Goal: Navigation & Orientation: Understand site structure

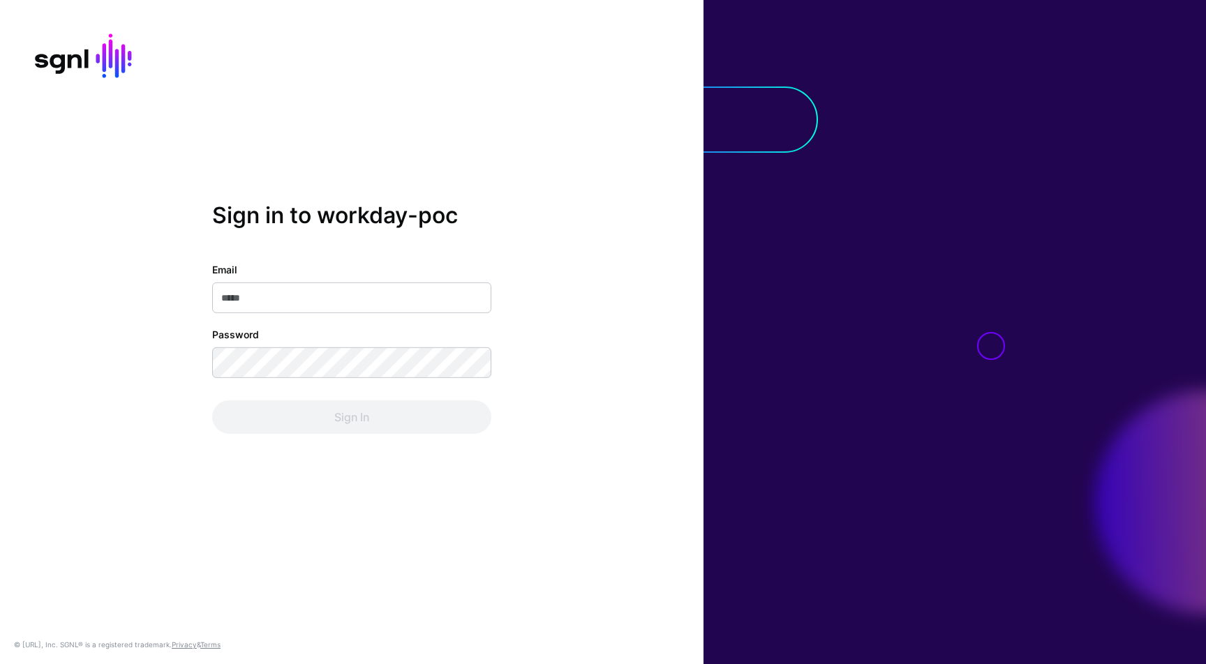
click at [290, 299] on input "Email" at bounding box center [351, 298] width 279 height 31
type input "**********"
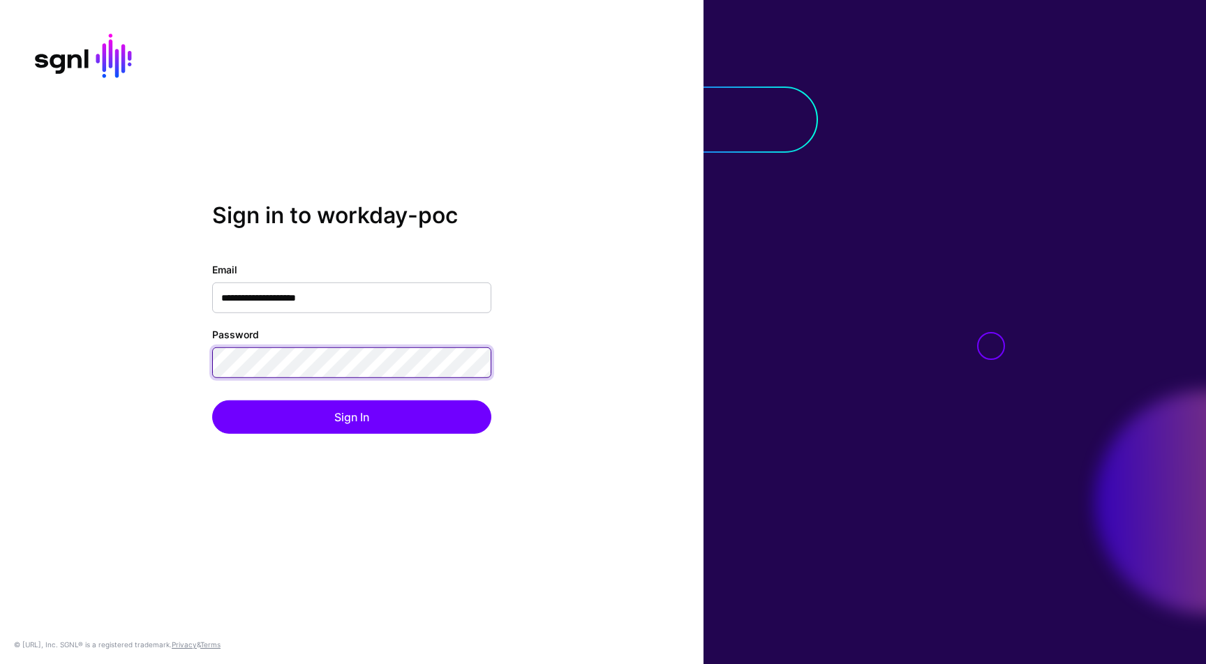
click at [212, 401] on button "Sign In" at bounding box center [351, 417] width 279 height 33
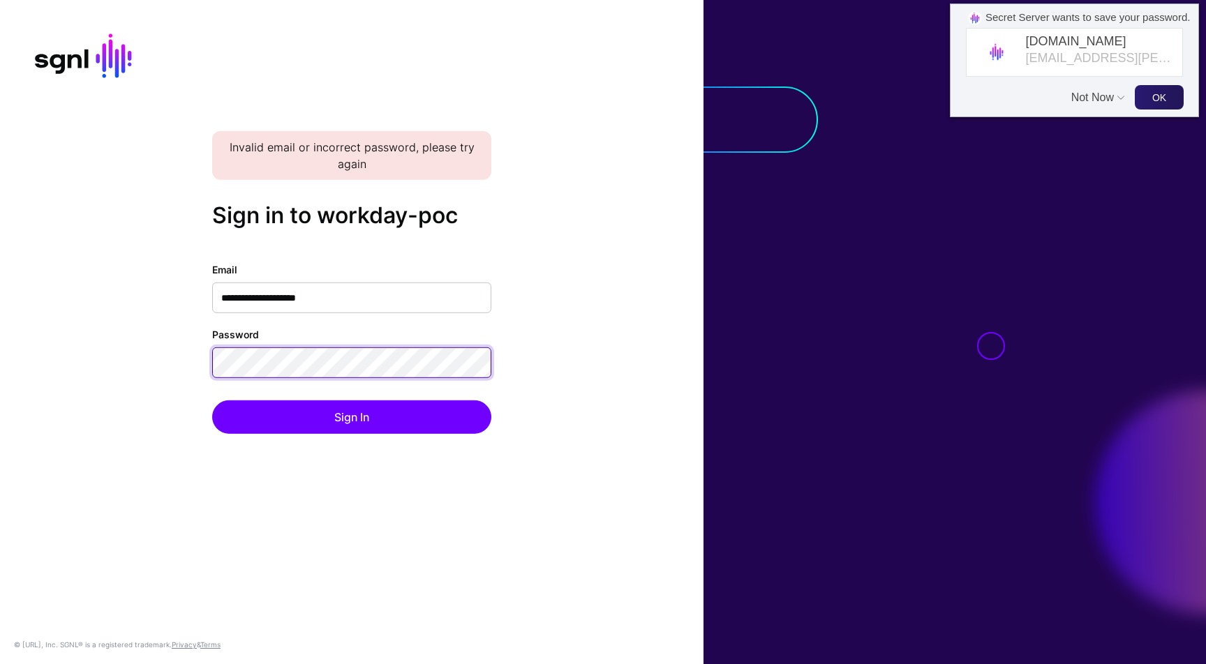
click at [212, 401] on button "Sign In" at bounding box center [351, 417] width 279 height 33
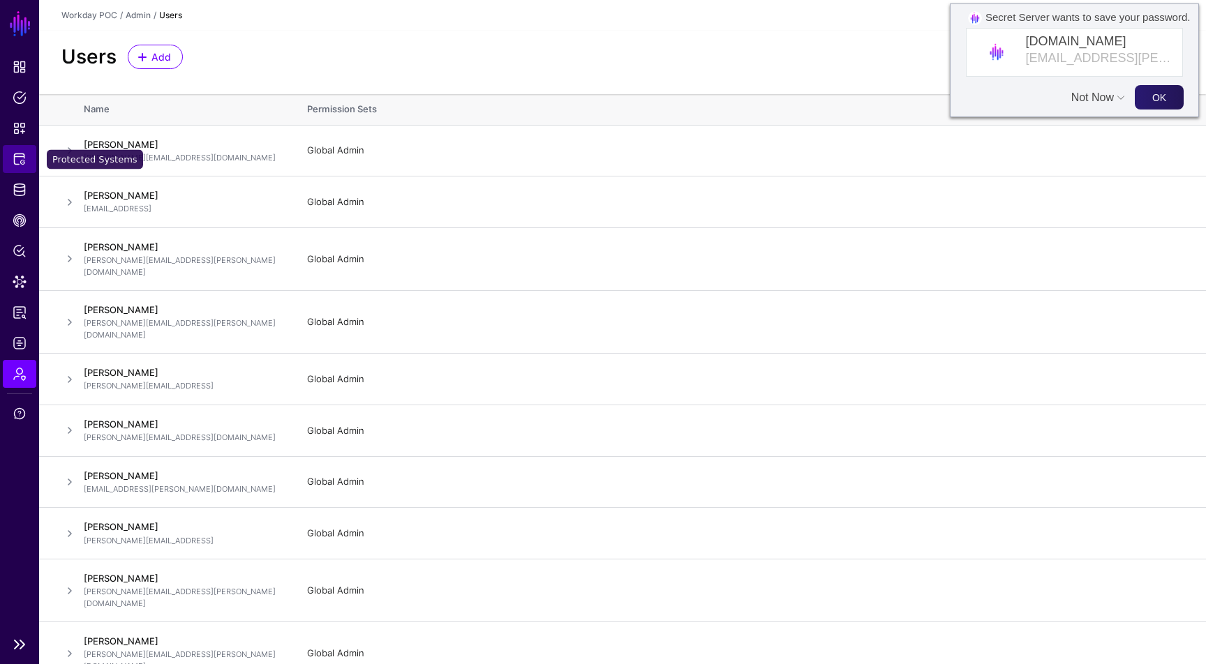
click at [24, 155] on span "Protected Systems" at bounding box center [20, 159] width 14 height 14
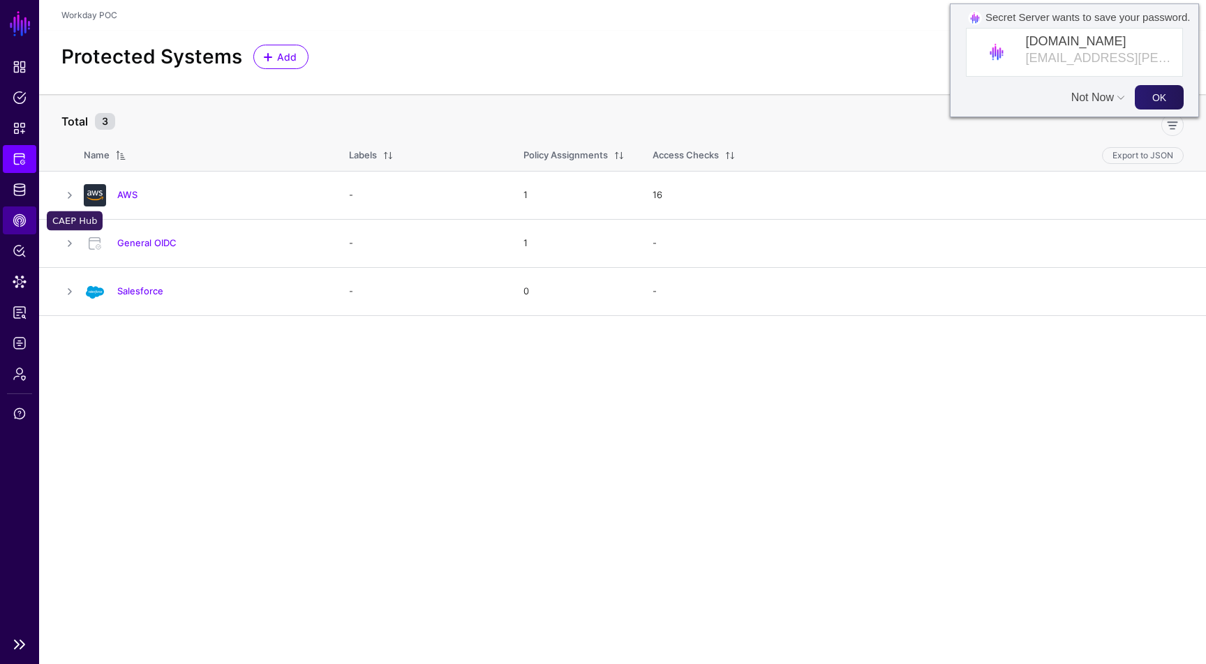
click at [25, 216] on span "CAEP Hub" at bounding box center [20, 221] width 14 height 14
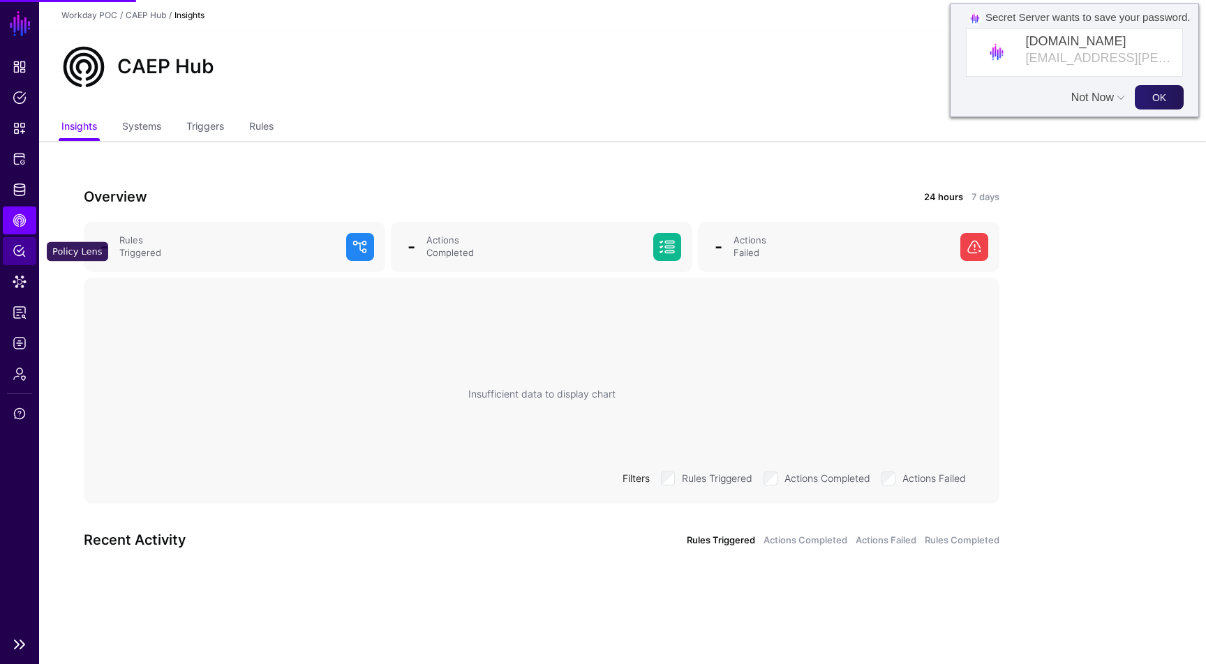
click at [24, 250] on span "Policy Lens" at bounding box center [20, 251] width 14 height 14
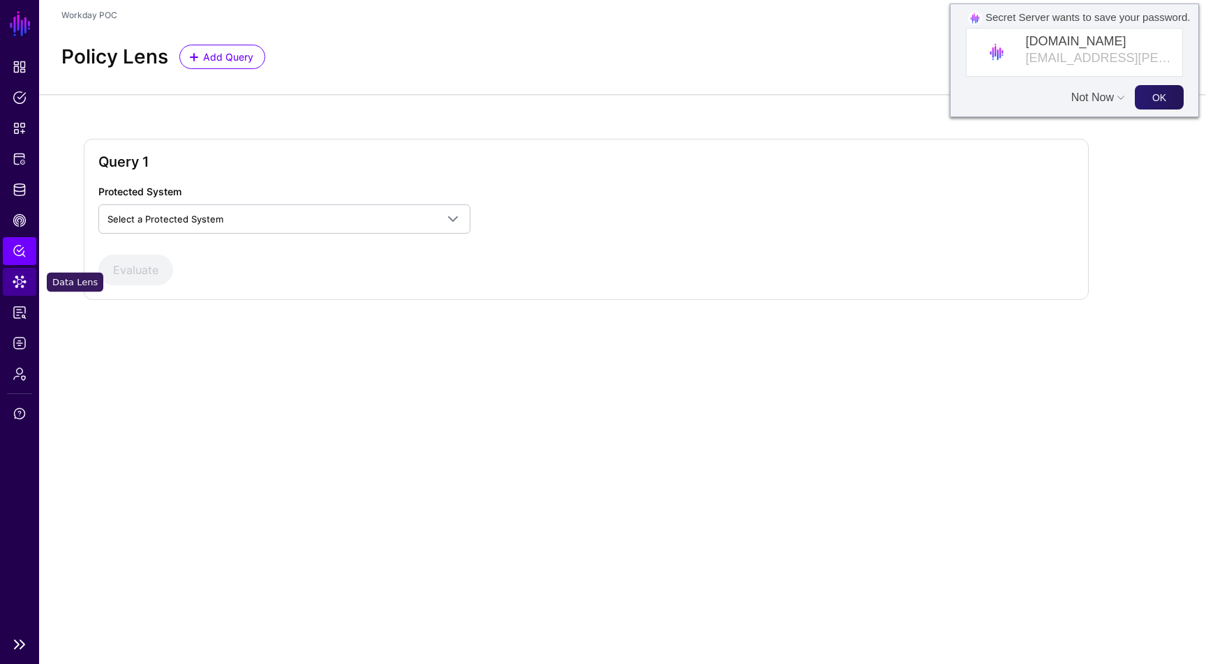
click at [25, 276] on span "Data Lens" at bounding box center [20, 282] width 14 height 14
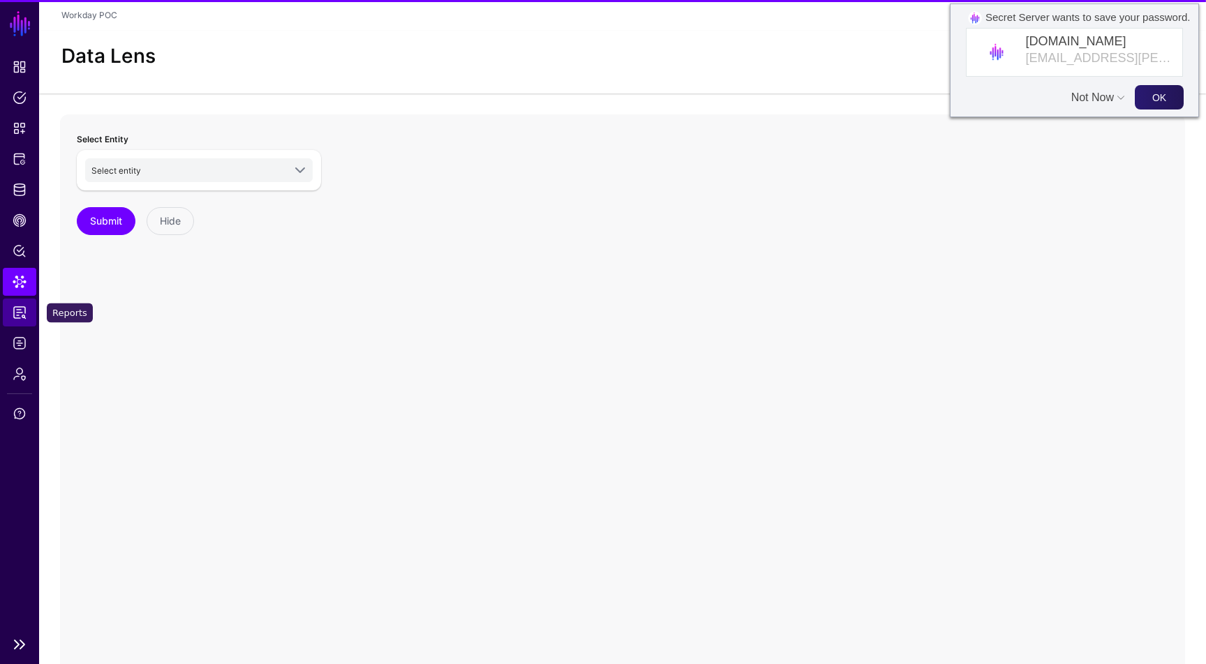
click at [24, 313] on span "Reports" at bounding box center [20, 313] width 14 height 14
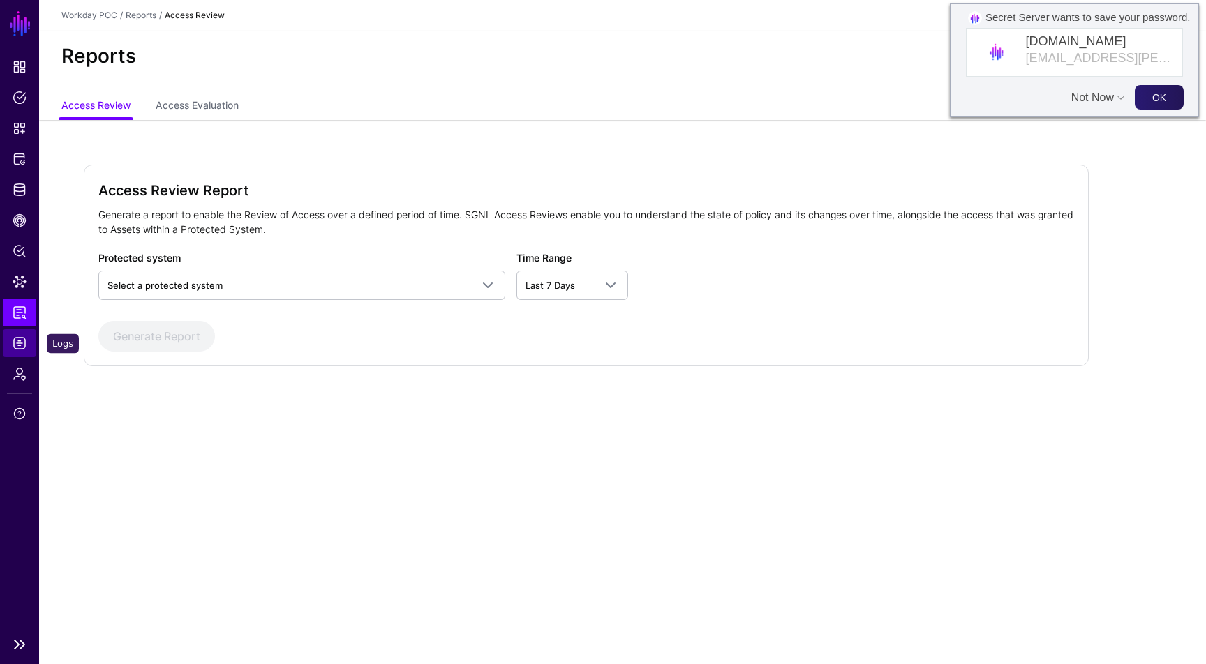
click at [25, 341] on span "Logs" at bounding box center [20, 343] width 14 height 14
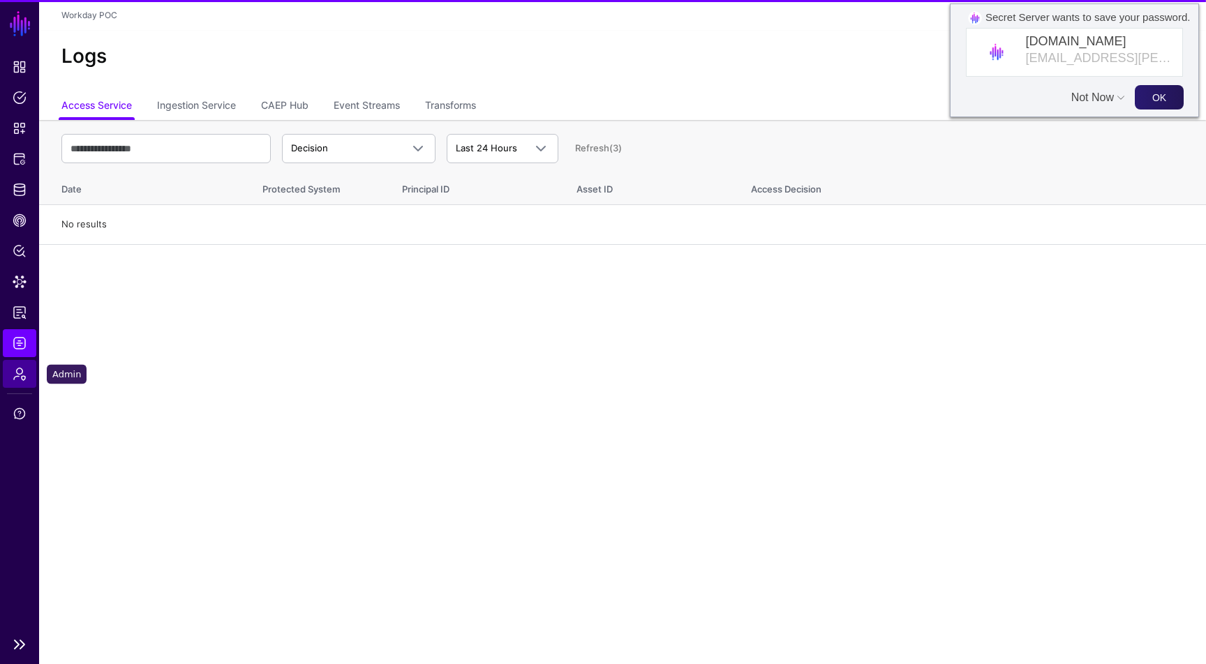
click at [28, 368] on link "Admin" at bounding box center [19, 374] width 33 height 28
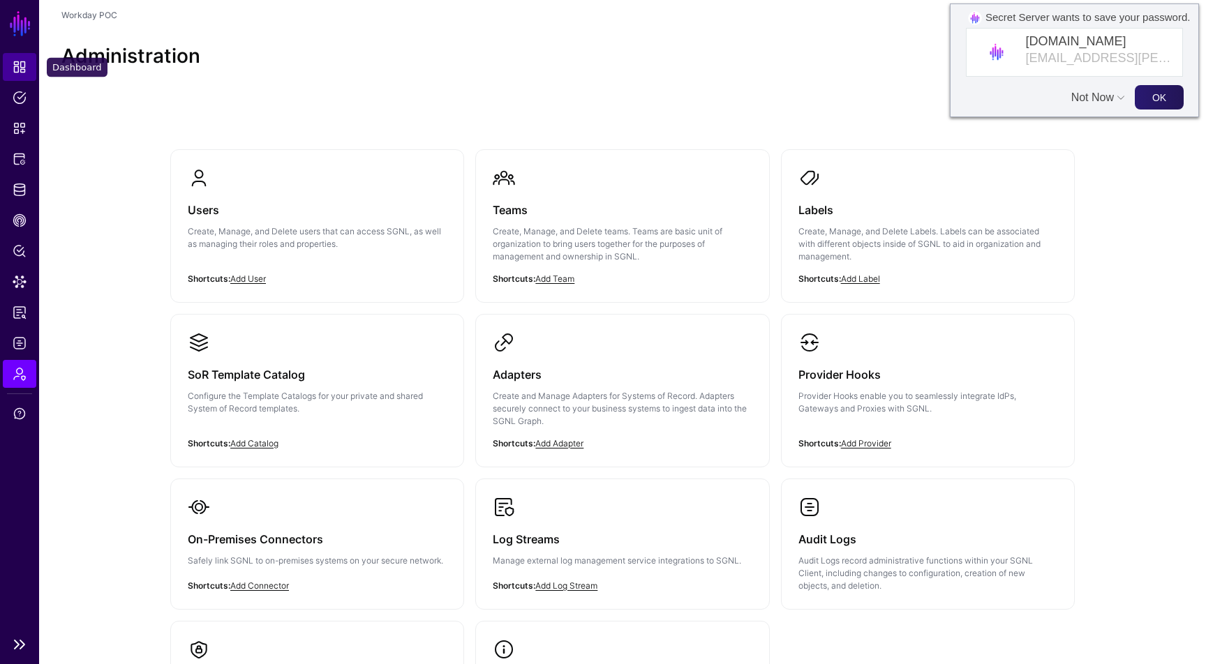
click at [27, 62] on link "Dashboard" at bounding box center [19, 67] width 33 height 28
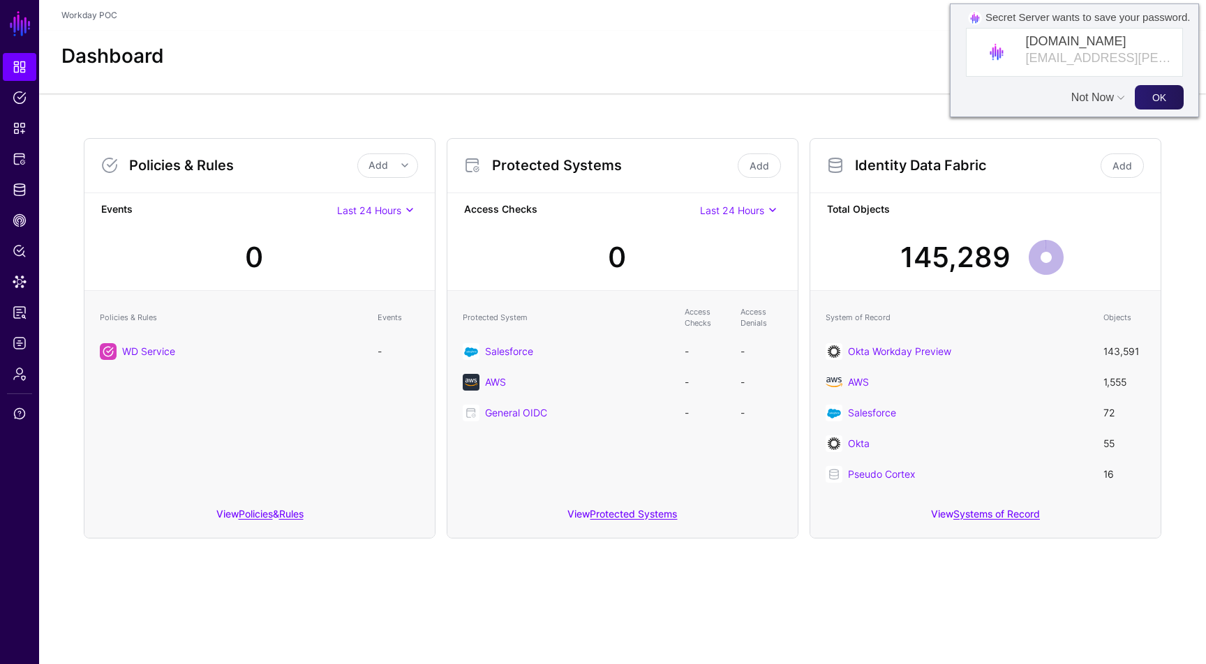
click at [1096, 98] on button "Not Now" at bounding box center [1094, 90] width 46 height 27
